Goal: Check status: Check status

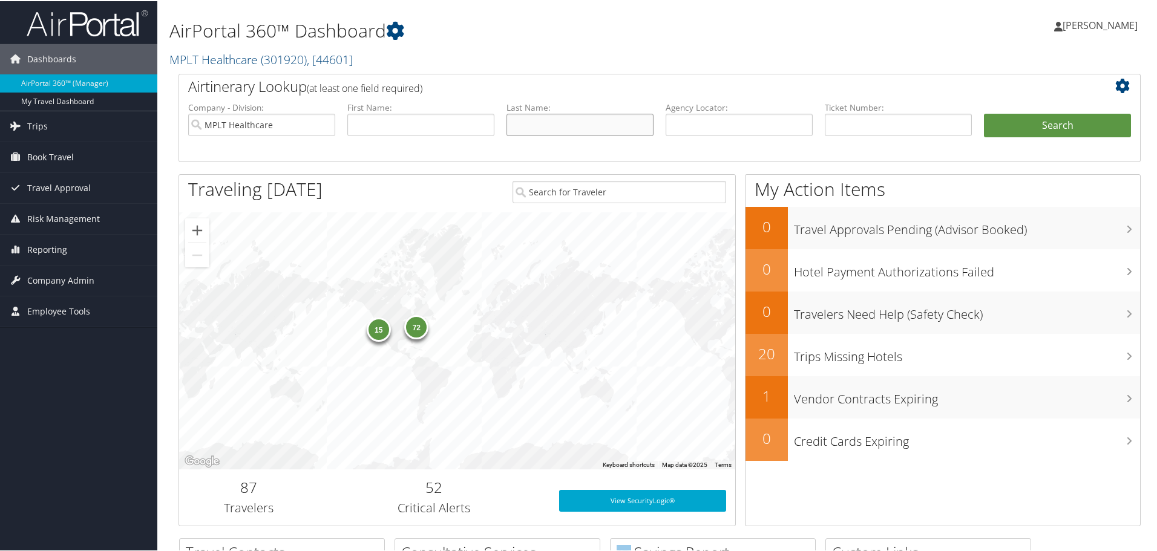
click at [551, 128] on input "text" at bounding box center [579, 124] width 147 height 22
type input "Afari"
click at [993, 135] on button "Search" at bounding box center [1057, 125] width 147 height 24
